Goal: Task Accomplishment & Management: Complete application form

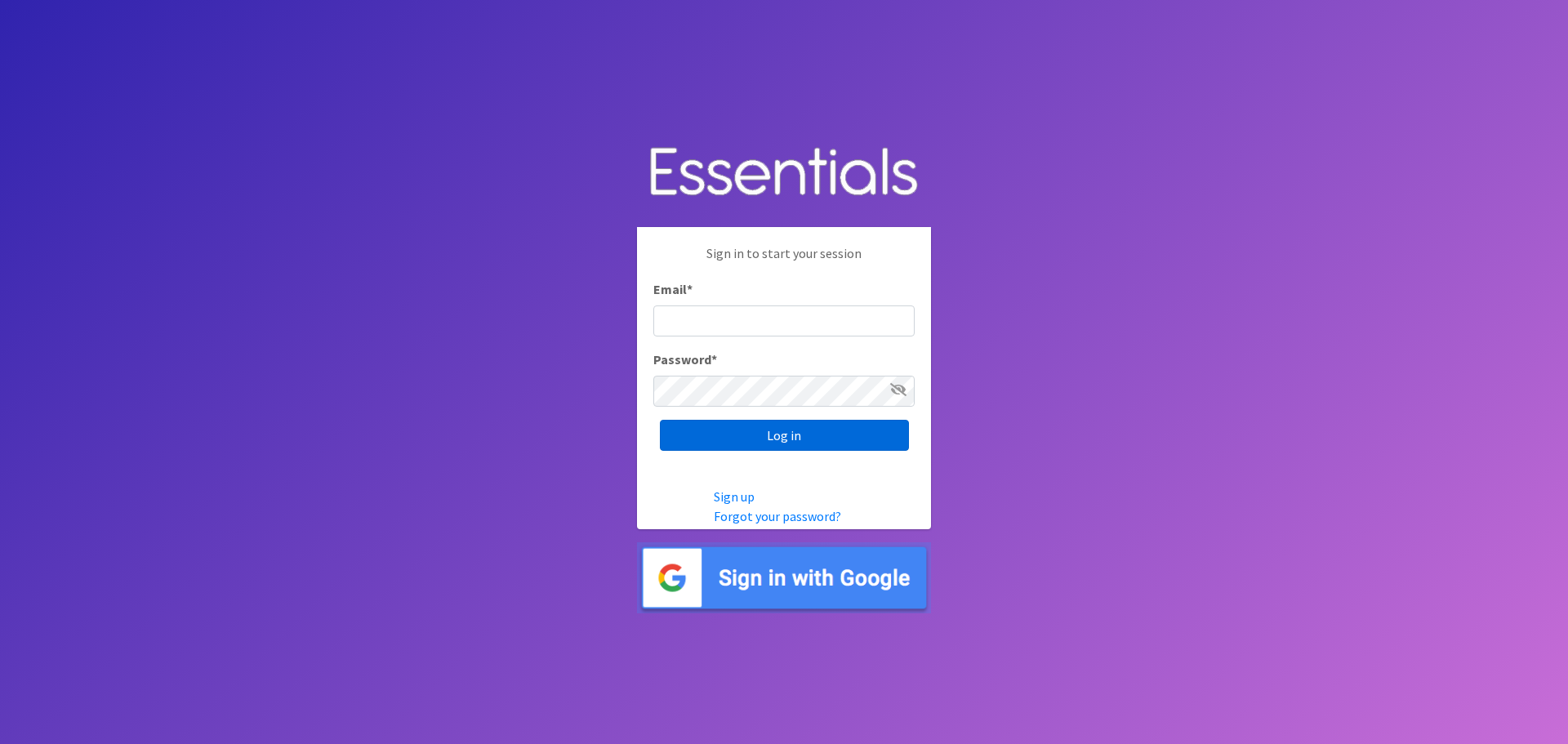
type input "[EMAIL_ADDRESS][DOMAIN_NAME]"
click at [808, 430] on input "Log in" at bounding box center [784, 435] width 249 height 31
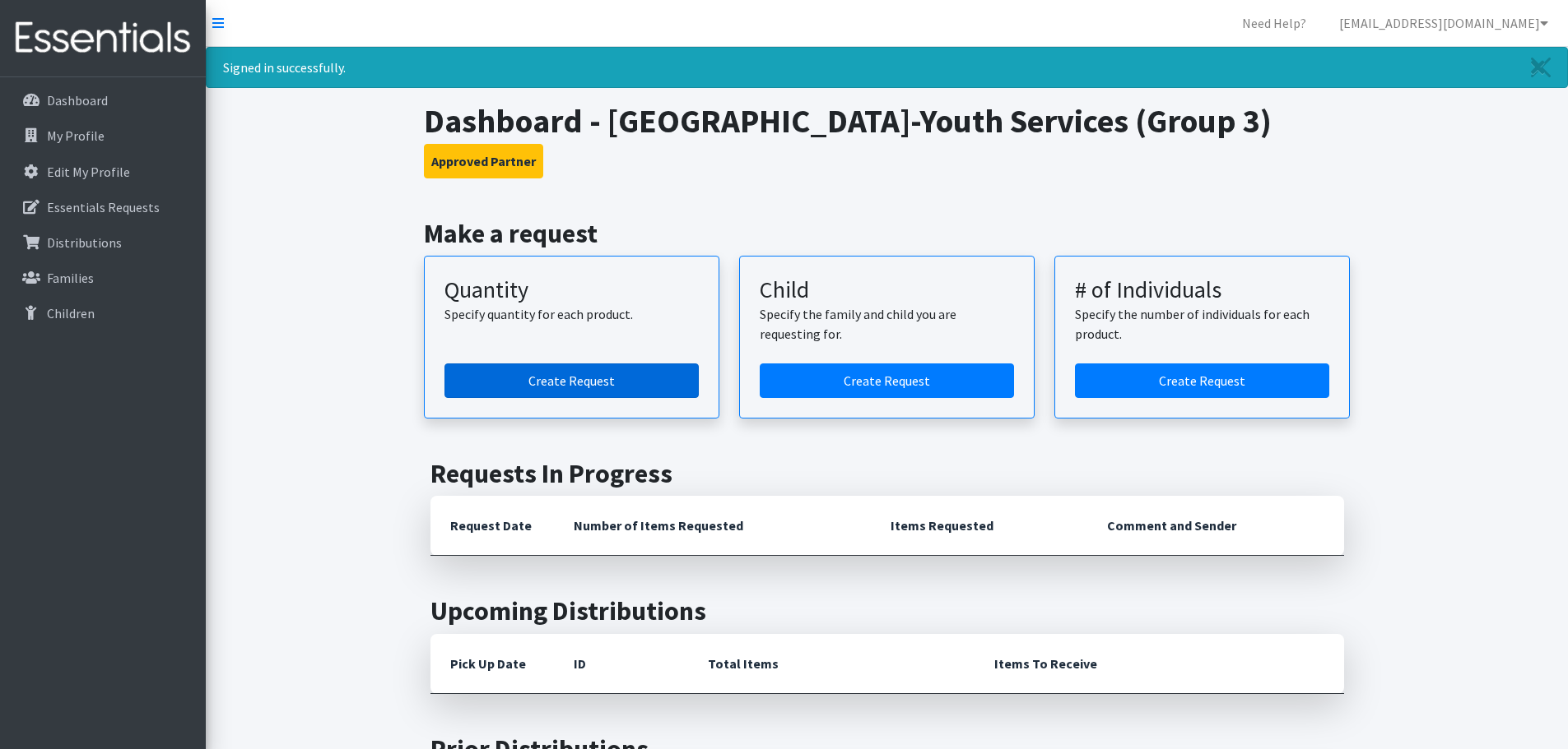
click at [584, 381] on link "Create Request" at bounding box center [571, 381] width 254 height 35
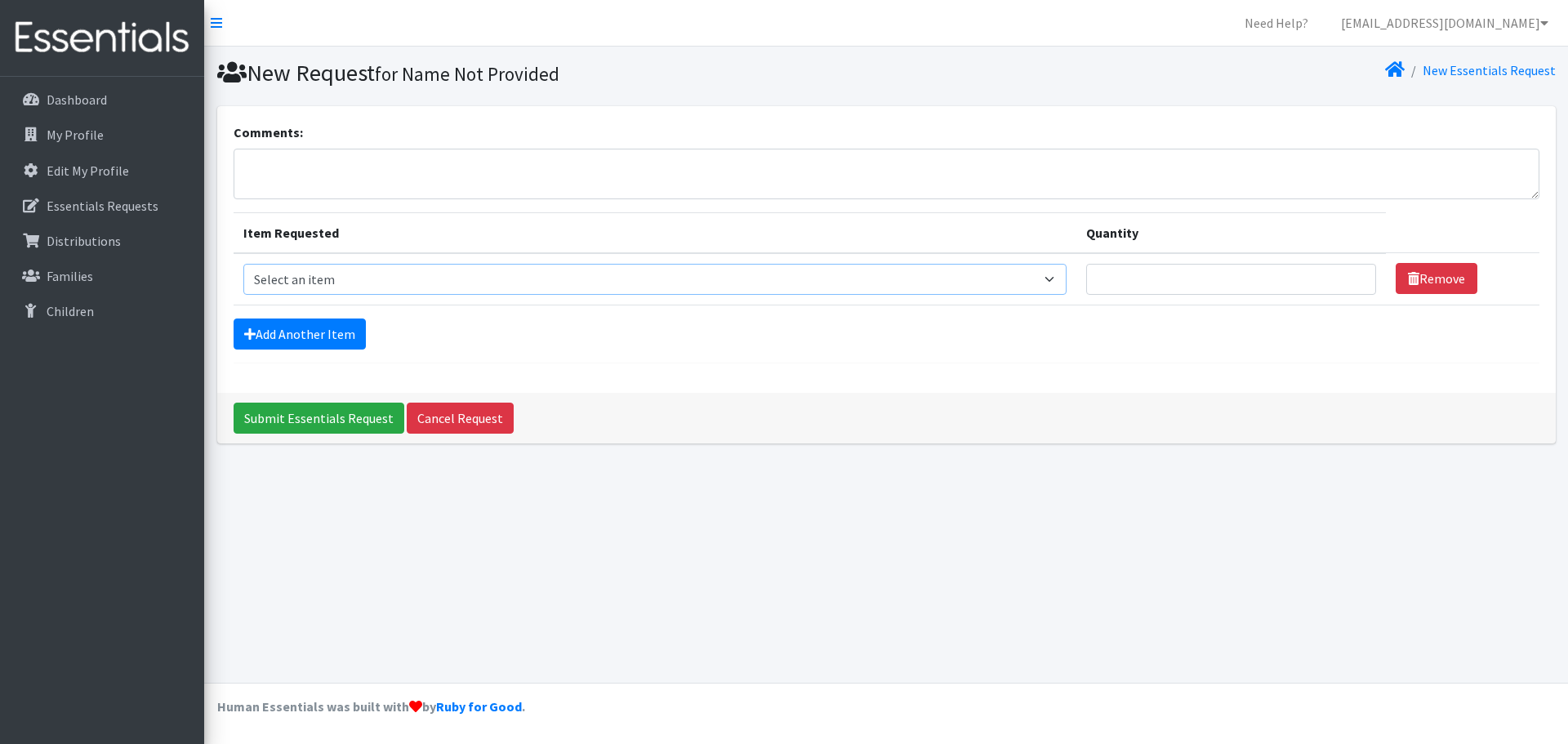
click at [802, 281] on select "Select an item Size 0/Newborn Size 1 Size 2 Size 3 Size 4 Size 5 Size 6 Size 7 …" at bounding box center [655, 279] width 824 height 31
select select "1105"
click at [244, 264] on select "Select an item Size 0/Newborn Size 1 Size 2 Size 3 Size 4 Size 5 Size 6 Size 7 …" at bounding box center [655, 279] width 824 height 31
click at [1136, 277] on input "Quantity" at bounding box center [1231, 279] width 290 height 31
type input "50"
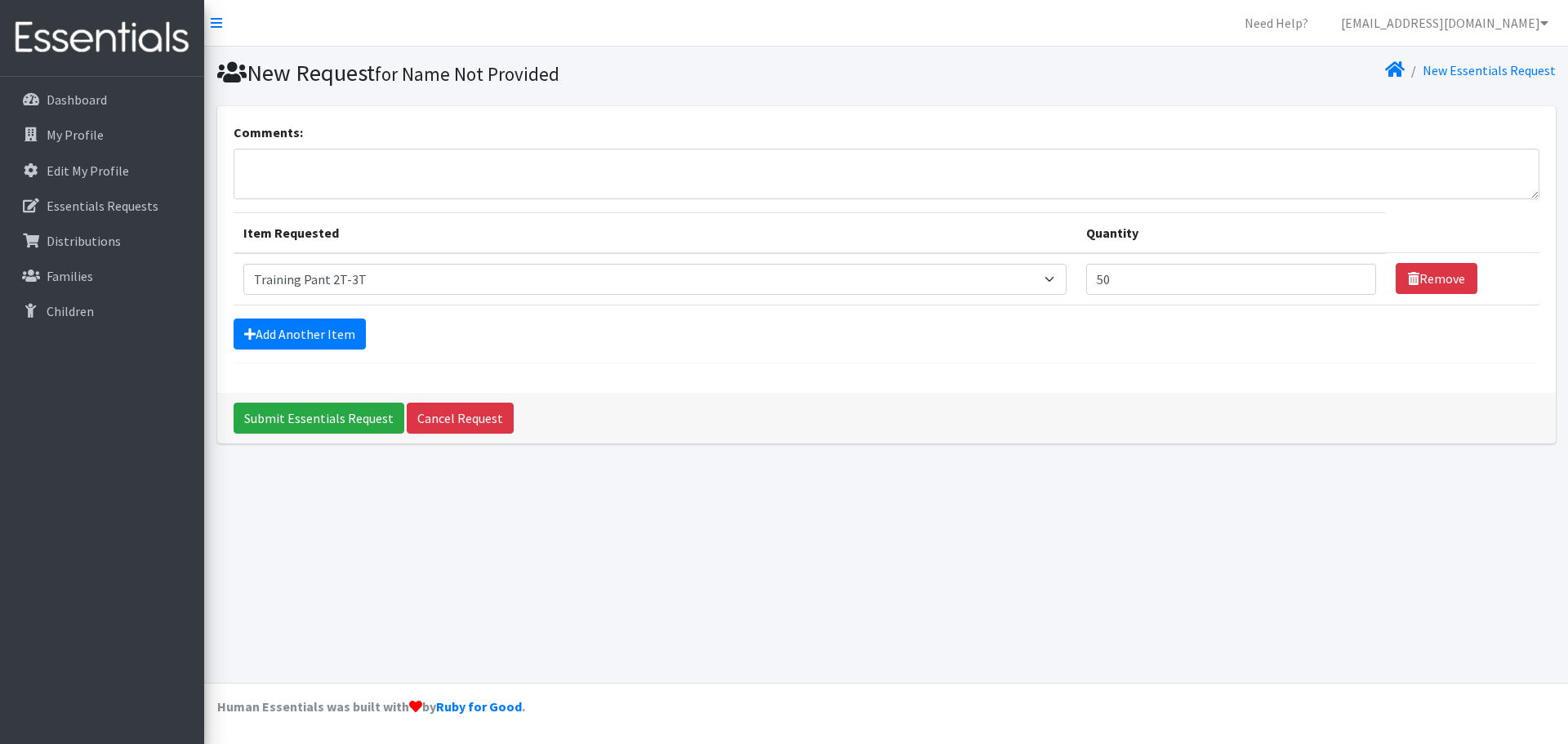
click at [792, 351] on form "Comments: Item Requested Quantity Item Requested Select an item Size 0/Newborn …" at bounding box center [887, 243] width 1306 height 241
click at [334, 335] on link "Add Another Item" at bounding box center [299, 334] width 132 height 31
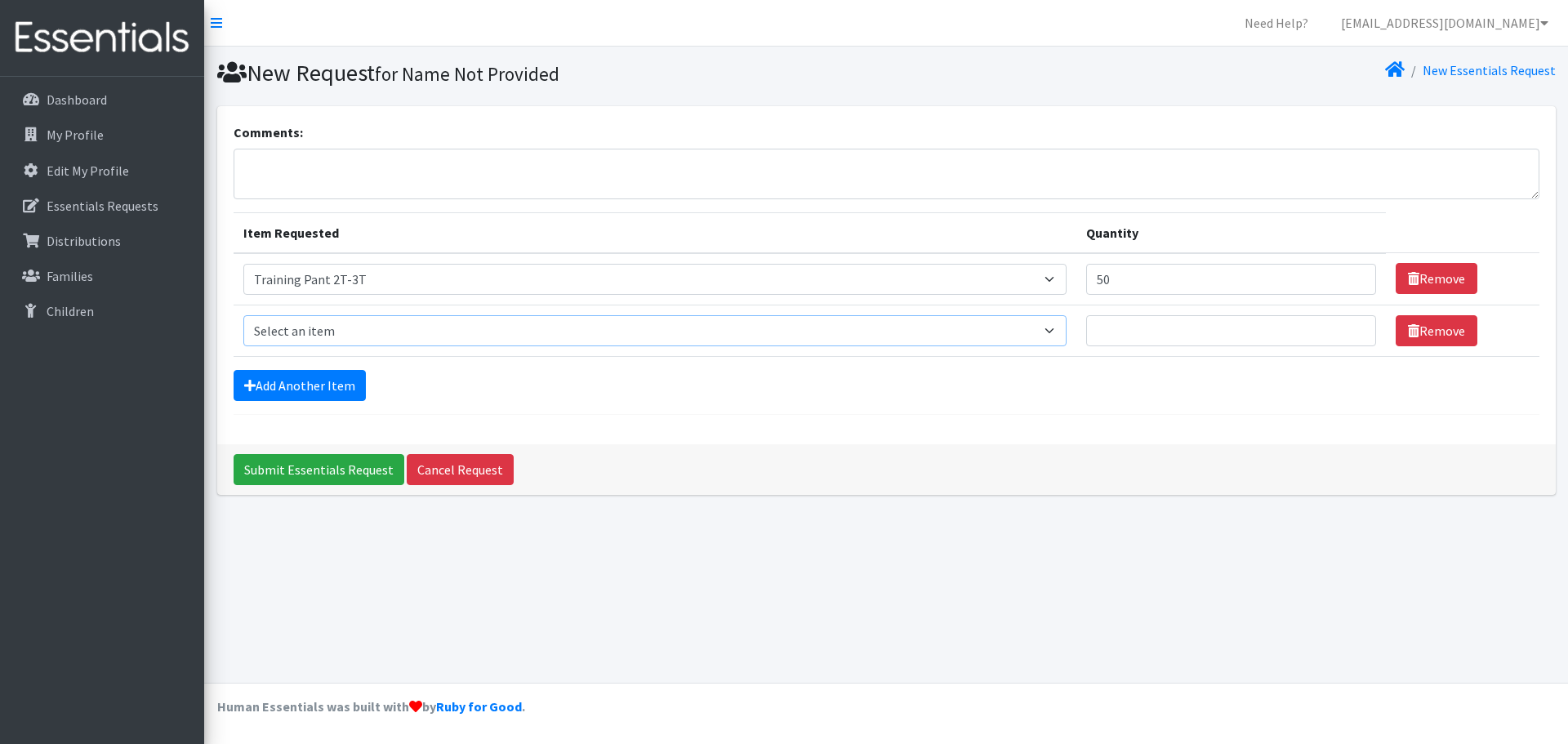
click at [1036, 326] on select "Select an item Size 0/Newborn Size 1 Size 2 Size 3 Size 4 Size 5 Size 6 Size 7 …" at bounding box center [655, 330] width 824 height 31
select select "1107"
click at [244, 315] on select "Select an item Size 0/Newborn Size 1 Size 2 Size 3 Size 4 Size 5 Size 6 Size 7 …" at bounding box center [655, 330] width 824 height 31
click at [1120, 335] on input "Quantity" at bounding box center [1231, 330] width 290 height 31
type input "150"
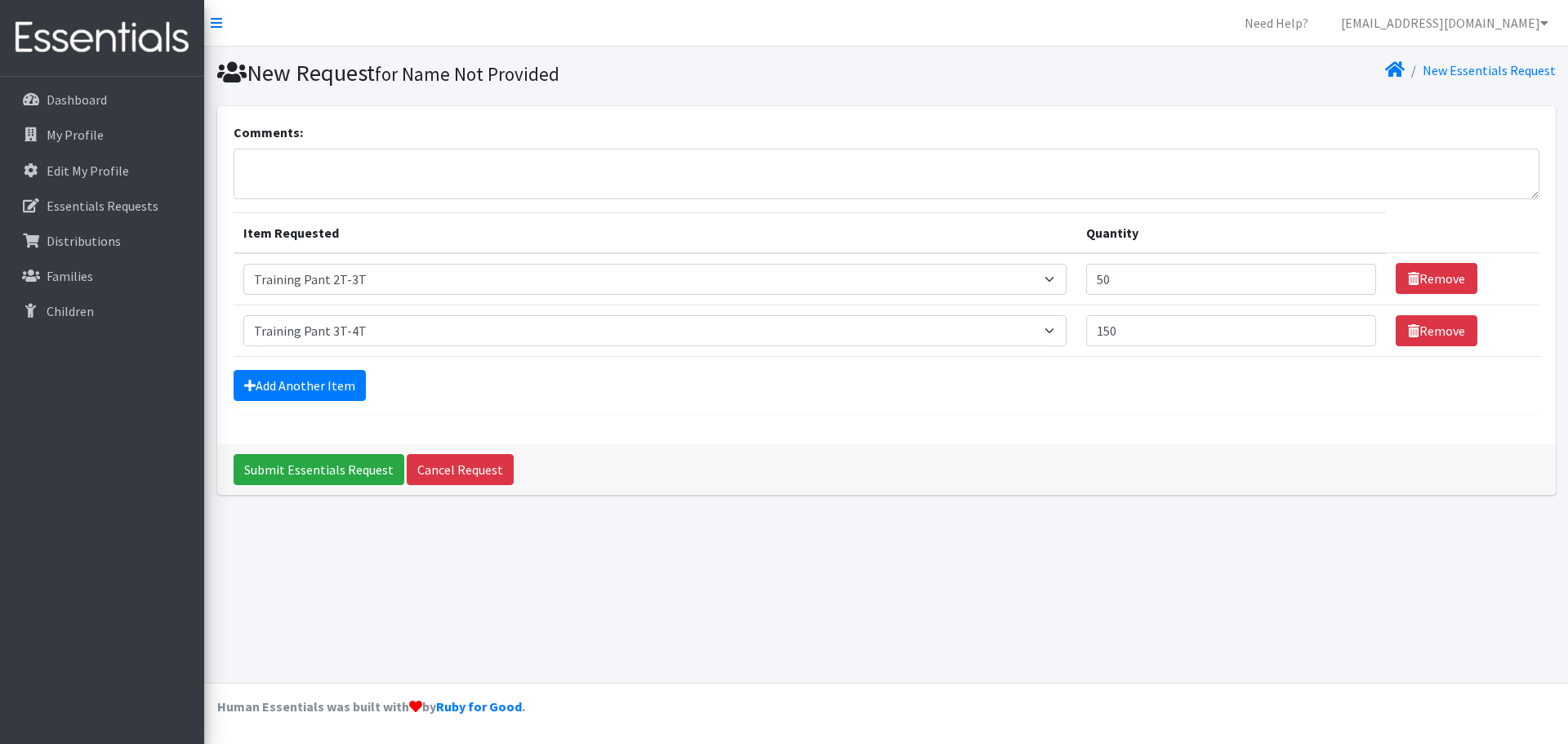
click at [1089, 382] on div "Add Another Item" at bounding box center [887, 385] width 1306 height 31
click at [311, 388] on link "Add Another Item" at bounding box center [299, 385] width 132 height 31
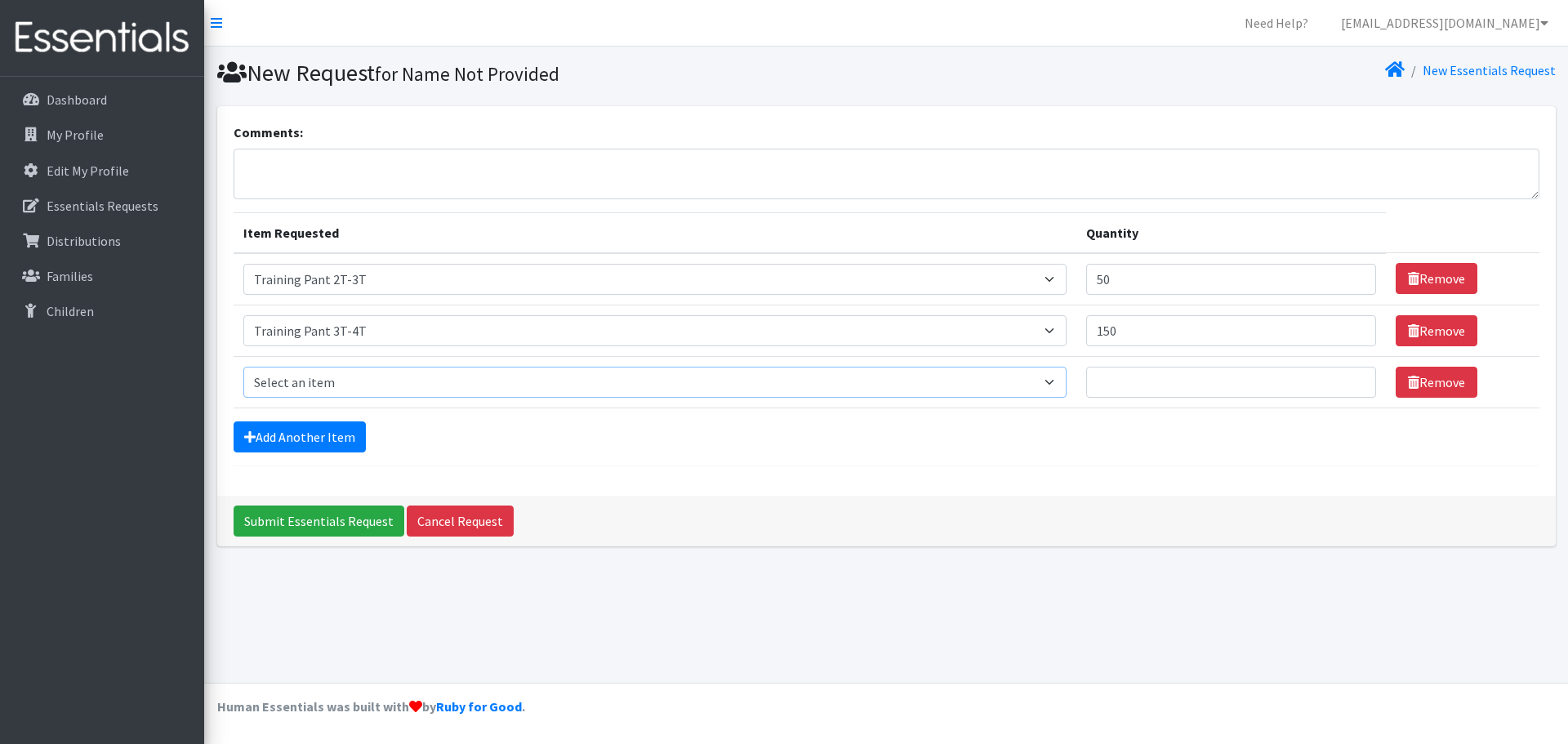
click at [454, 381] on select "Select an item Size 0/Newborn Size 1 Size 2 Size 3 Size 4 Size 5 Size 6 Size 7 …" at bounding box center [655, 382] width 824 height 31
select select "1093"
click at [244, 367] on select "Select an item Size 0/Newborn Size 1 Size 2 Size 3 Size 4 Size 5 Size 6 Size 7 …" at bounding box center [655, 382] width 824 height 31
click at [1110, 388] on input "Quantity" at bounding box center [1231, 382] width 290 height 31
type input "100"
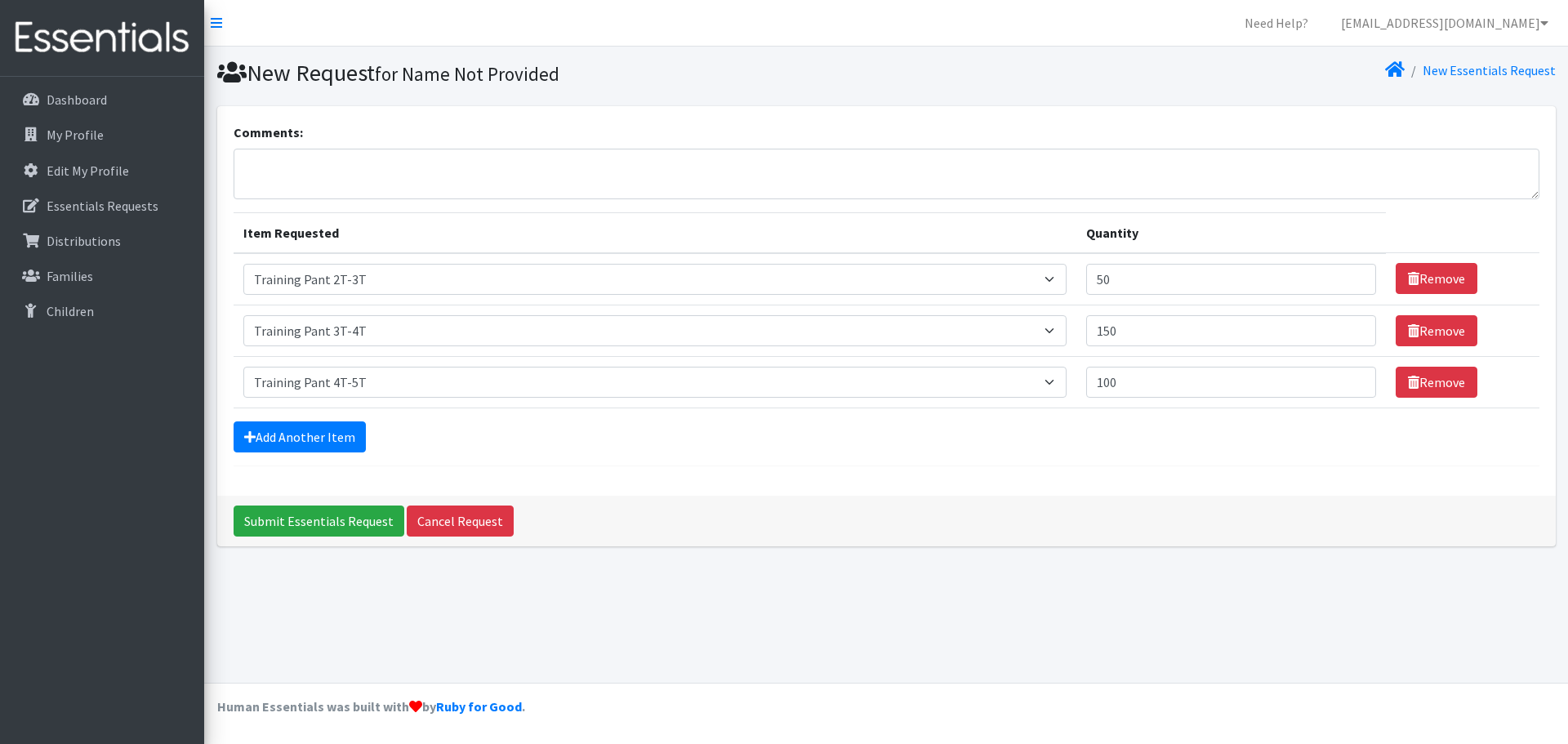
click at [1081, 424] on div "Add Another Item" at bounding box center [887, 437] width 1306 height 31
click at [313, 169] on textarea "Comments:" at bounding box center [887, 174] width 1306 height 50
type textarea "We are also requesting 48 Potty Training 101 Kits."
click at [838, 441] on div "Add Another Item" at bounding box center [887, 437] width 1306 height 31
click at [322, 522] on input "Submit Essentials Request" at bounding box center [318, 521] width 171 height 31
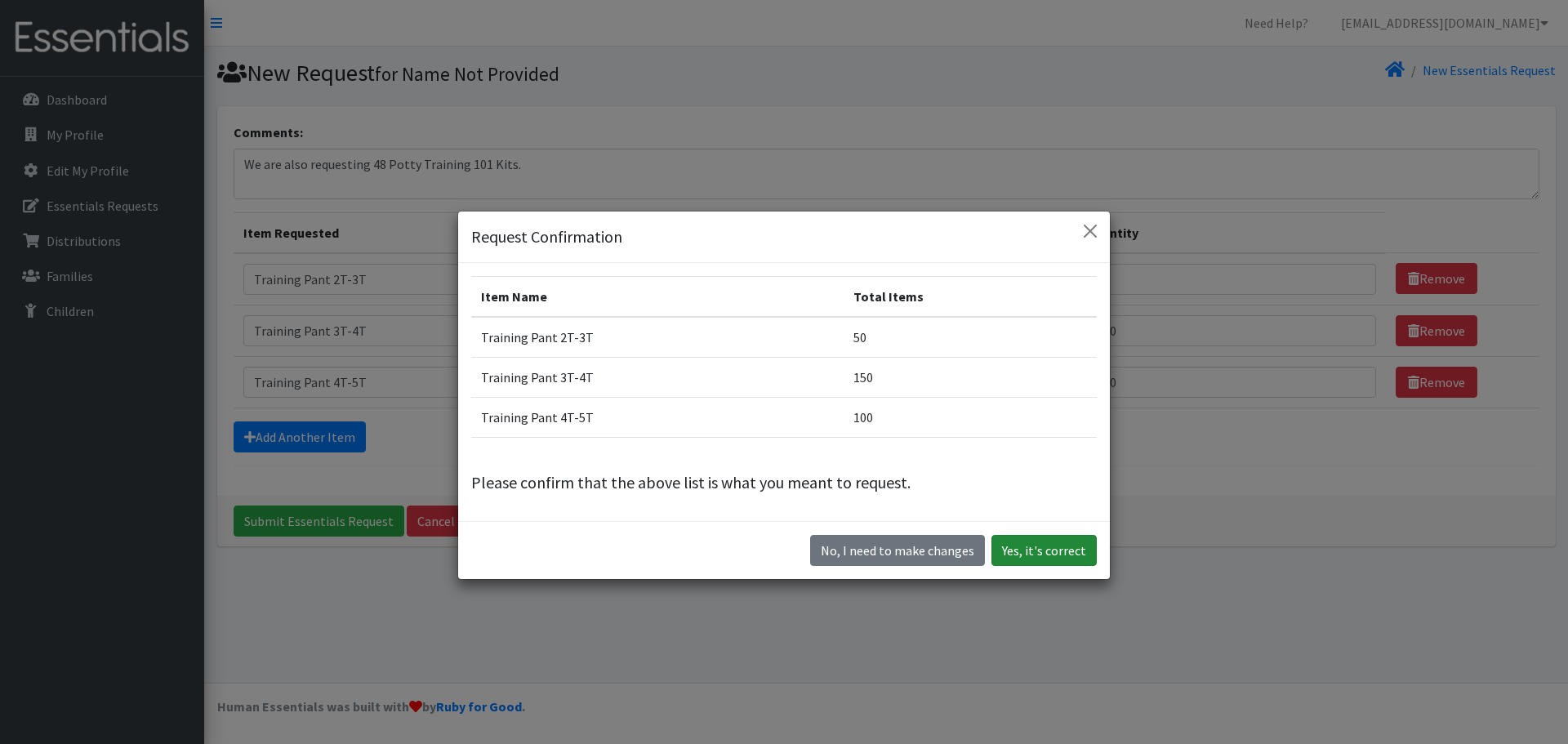
click at [1058, 549] on button "Yes, it's correct" at bounding box center [1044, 551] width 105 height 31
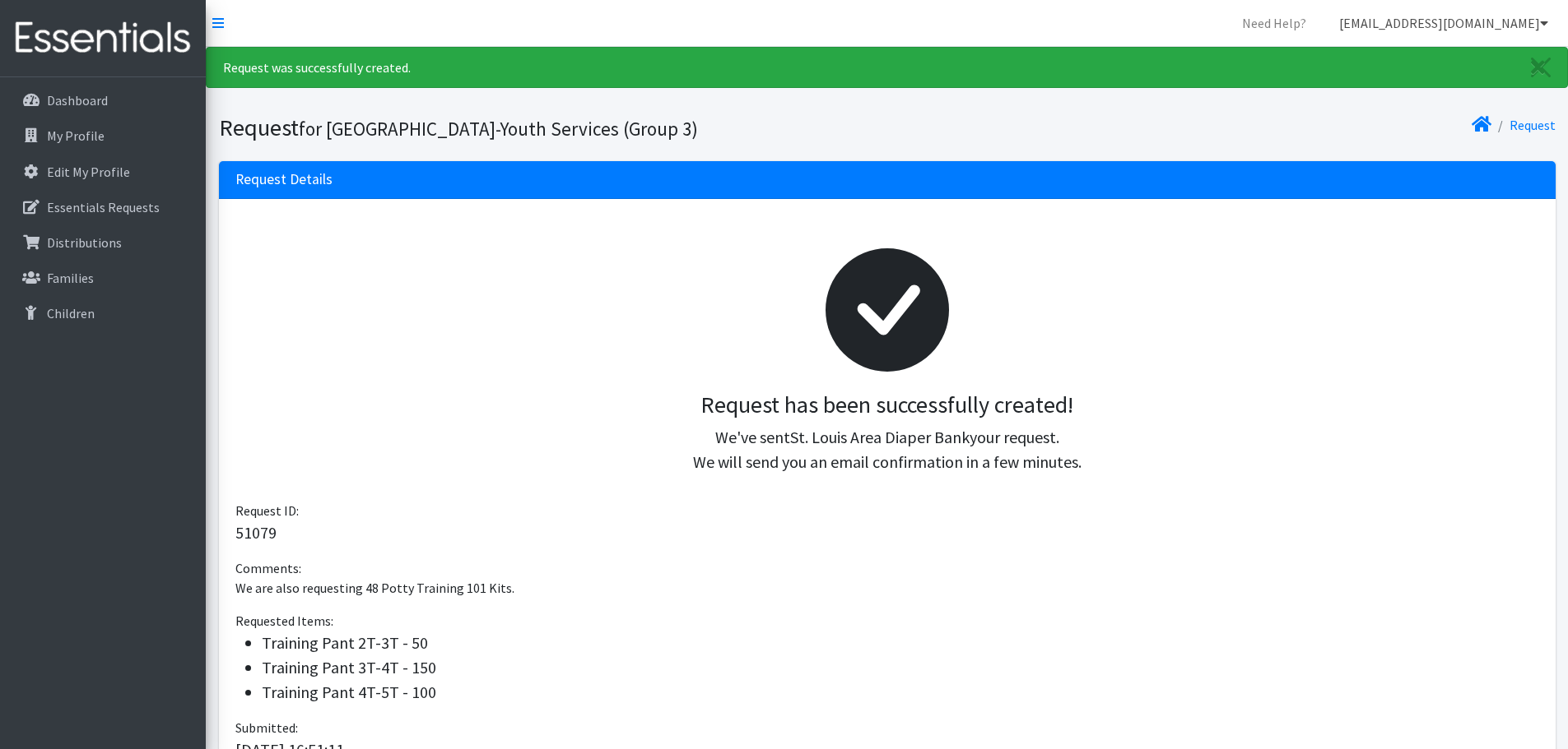
click at [1549, 22] on link "[EMAIL_ADDRESS][DOMAIN_NAME]" at bounding box center [1444, 23] width 235 height 33
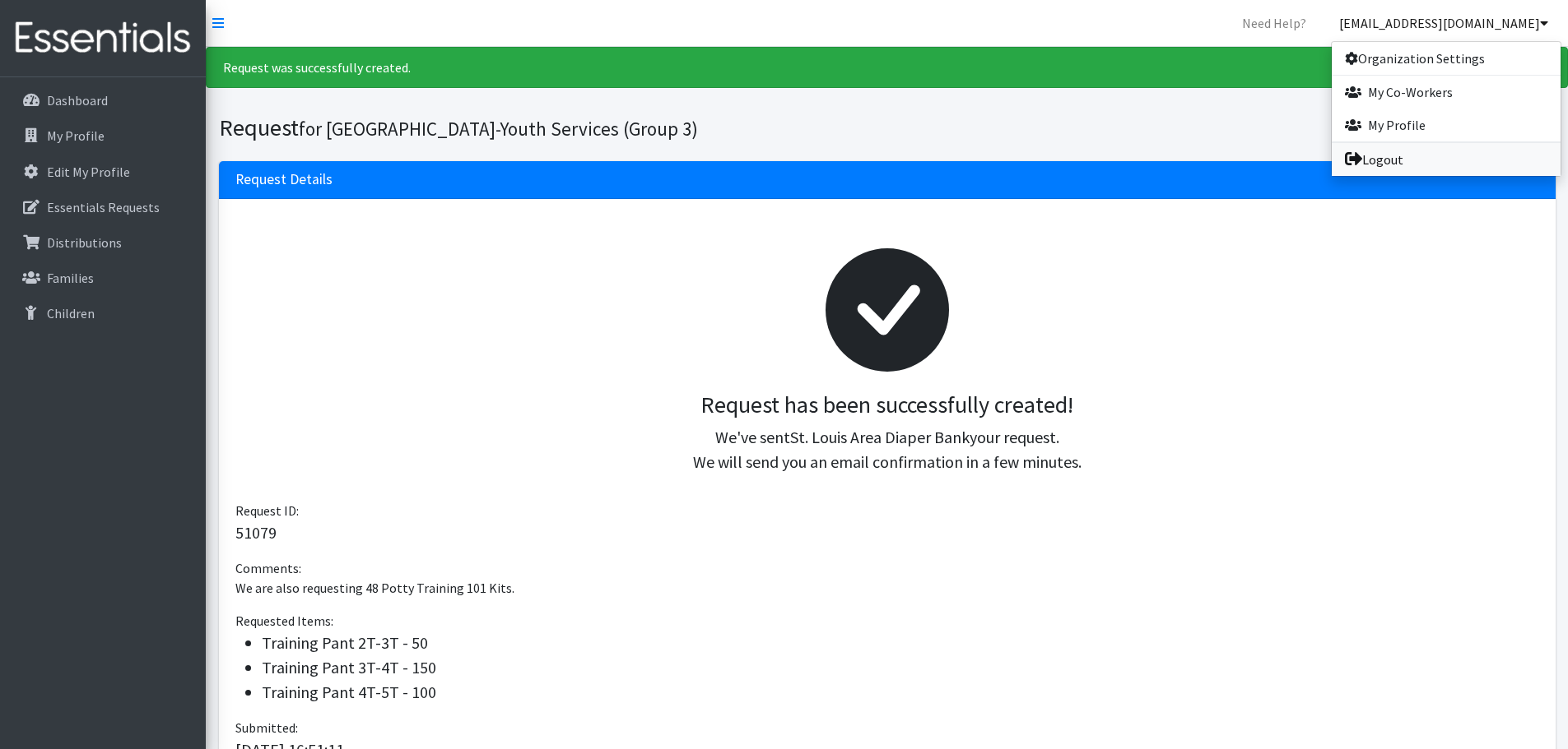
click at [1398, 158] on link "Logout" at bounding box center [1446, 159] width 229 height 33
